Goal: Use online tool/utility: Use online tool/utility

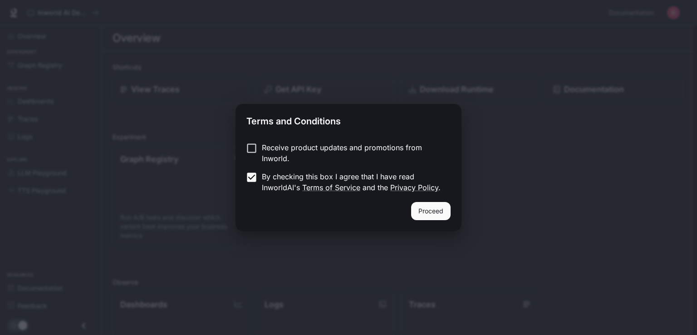
click at [421, 206] on button "Proceed" at bounding box center [431, 211] width 40 height 18
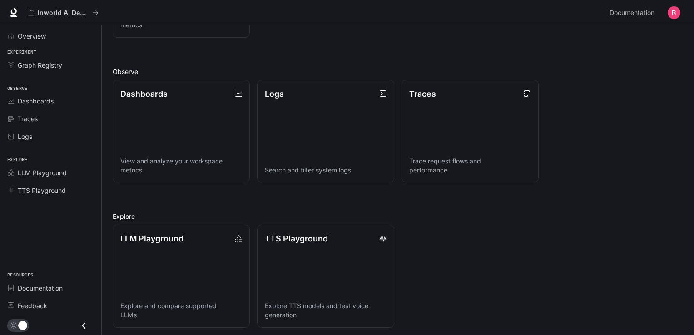
scroll to position [212, 0]
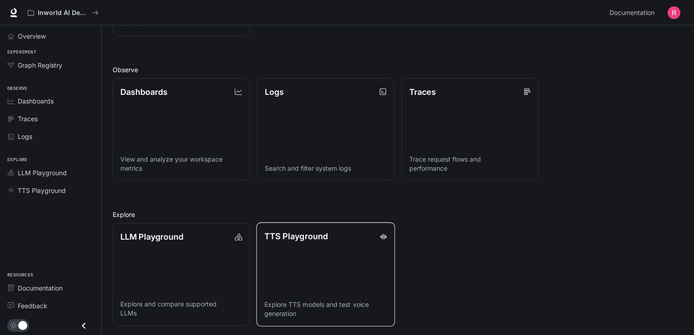
click at [336, 259] on link "TTS Playground Explore TTS models and test voice generation" at bounding box center [325, 274] width 138 height 104
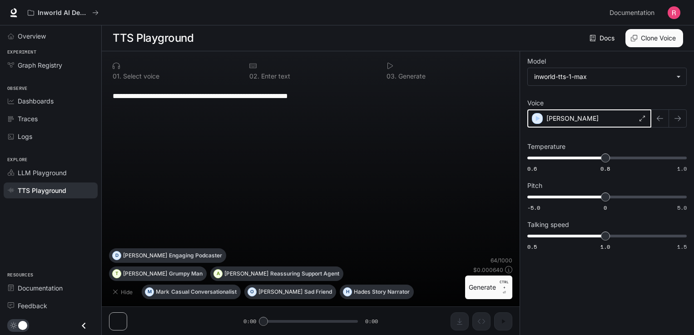
click at [536, 114] on icon "button" at bounding box center [537, 118] width 9 height 9
click at [536, 119] on icon "button" at bounding box center [538, 118] width 4 height 5
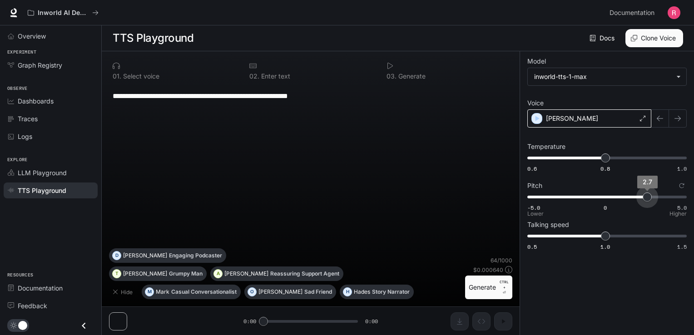
type input "***"
drag, startPoint x: 605, startPoint y: 198, endPoint x: 654, endPoint y: 198, distance: 49.0
click at [652, 198] on span "2.7" at bounding box center [646, 197] width 9 height 9
click at [533, 120] on icon "button" at bounding box center [537, 118] width 9 height 9
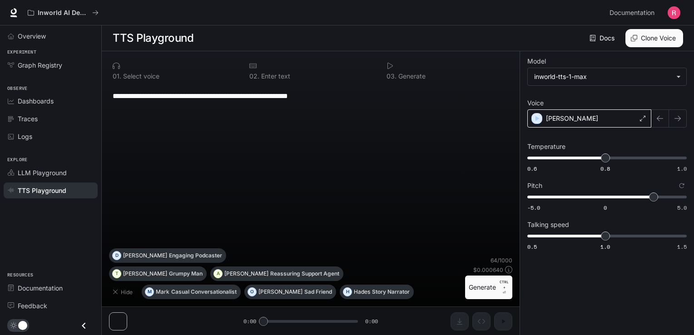
drag, startPoint x: 263, startPoint y: 320, endPoint x: 276, endPoint y: 321, distance: 12.7
click at [276, 321] on div "**********" at bounding box center [311, 193] width 418 height 284
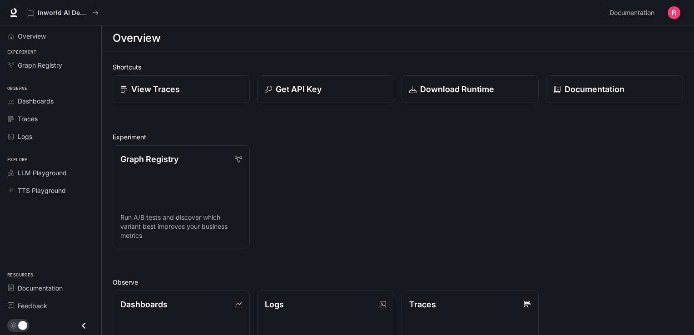
scroll to position [212, 0]
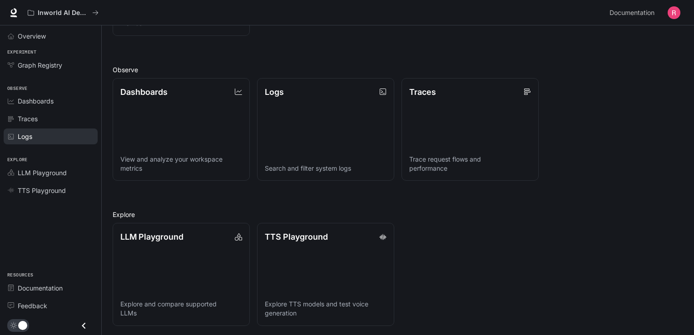
click at [32, 134] on span "Logs" at bounding box center [25, 137] width 15 height 10
